Goal: Information Seeking & Learning: Find specific fact

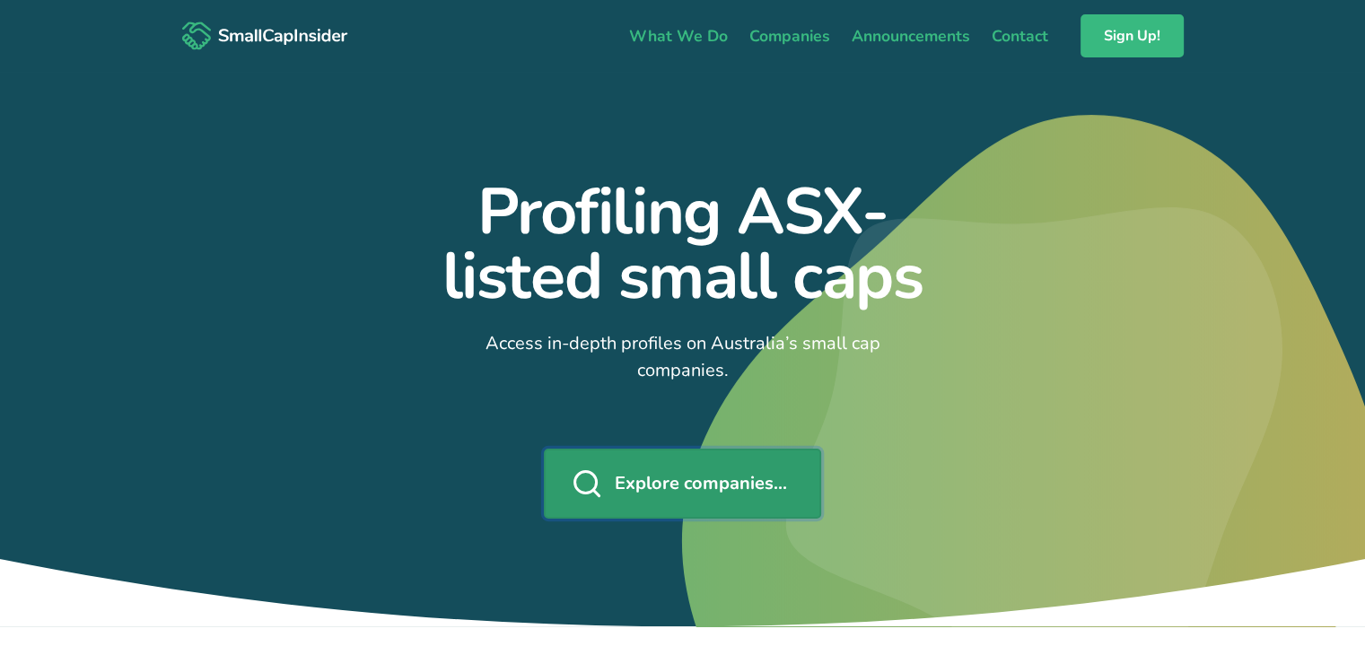
click at [653, 449] on link "Explore companies..." at bounding box center [682, 484] width 277 height 70
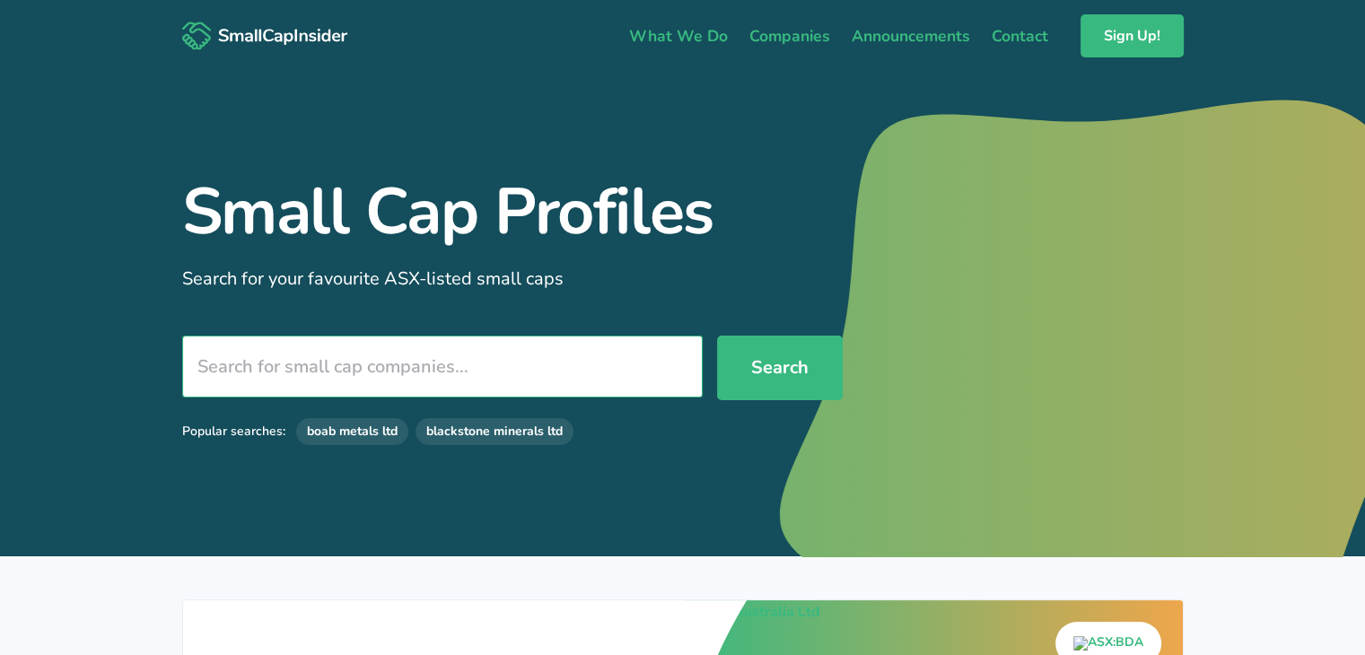
click at [490, 360] on input "search" at bounding box center [442, 367] width 520 height 62
click at [388, 439] on link "boab metals ltd" at bounding box center [352, 431] width 112 height 27
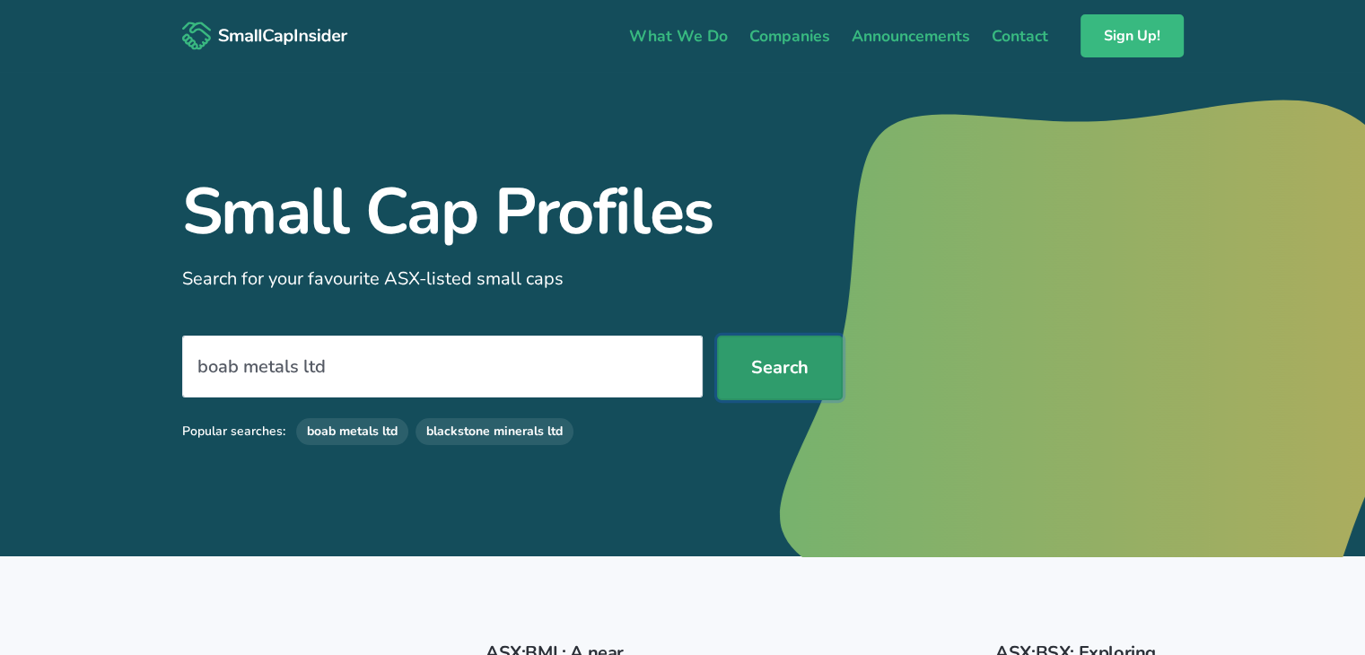
click at [798, 389] on button "Search" at bounding box center [780, 368] width 126 height 65
